Goal: Information Seeking & Learning: Learn about a topic

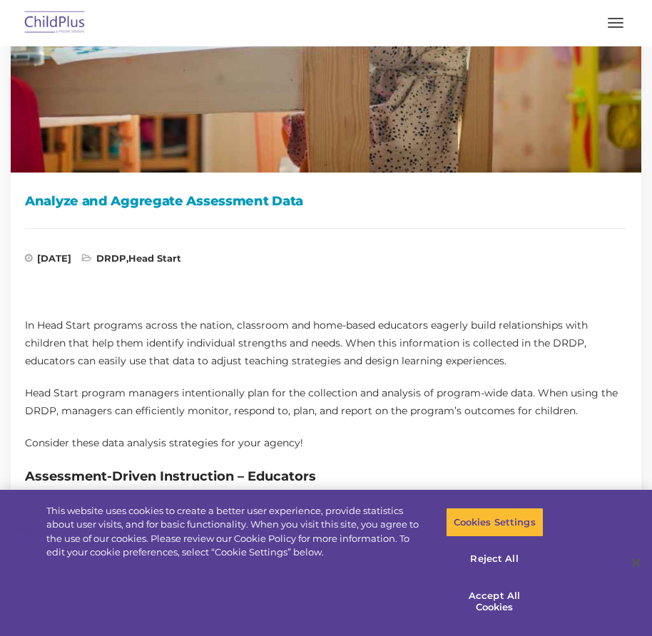
scroll to position [333, 0]
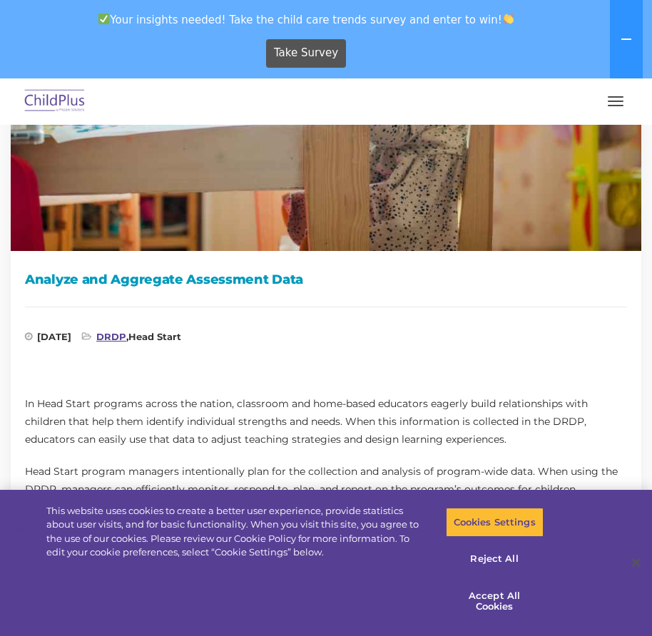
click at [126, 338] on link "DRDP" at bounding box center [111, 336] width 30 height 11
